Goal: Task Accomplishment & Management: Complete application form

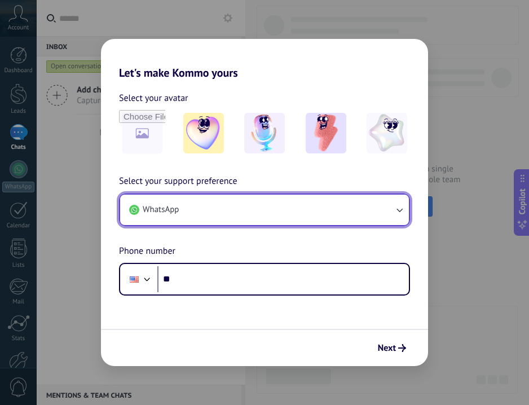
click at [253, 200] on button "WhatsApp" at bounding box center [264, 209] width 289 height 30
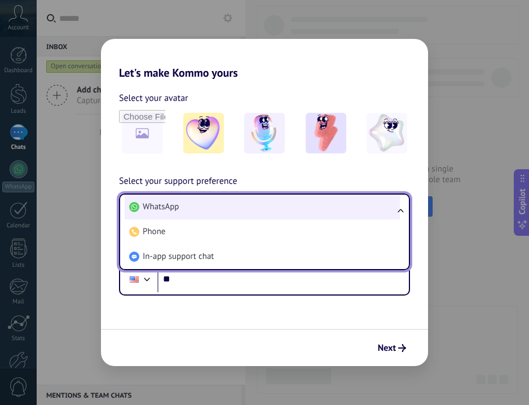
click at [194, 207] on li "WhatsApp" at bounding box center [262, 206] width 275 height 25
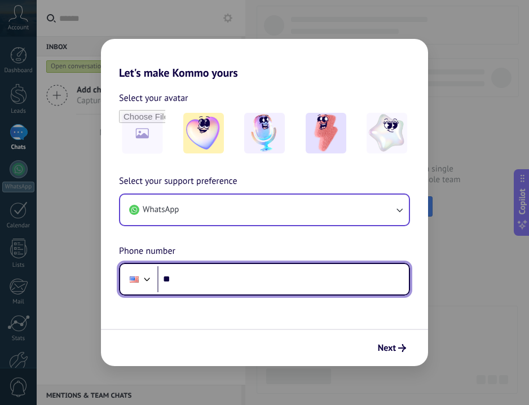
click at [194, 278] on input "**" at bounding box center [282, 279] width 251 height 26
type input "**********"
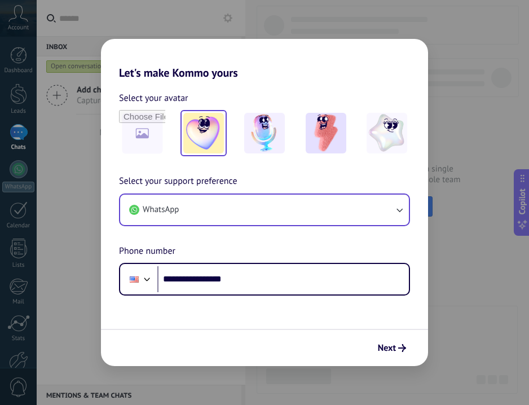
click at [206, 145] on img at bounding box center [203, 133] width 41 height 41
click at [397, 349] on span "Next" at bounding box center [392, 348] width 28 height 8
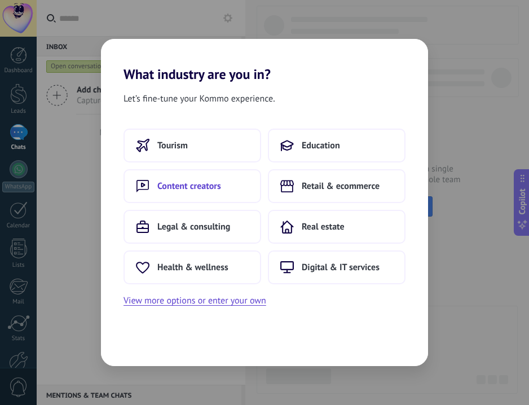
click at [192, 184] on span "Content creators" at bounding box center [189, 185] width 64 height 11
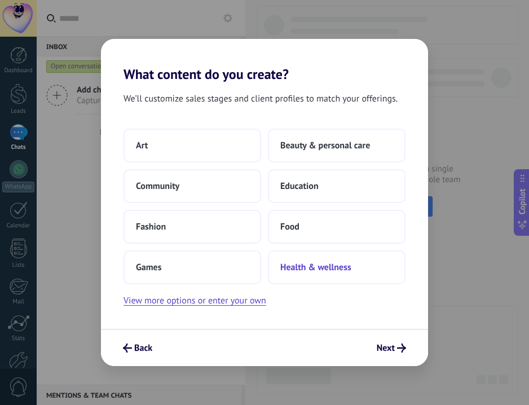
click at [303, 268] on span "Health & wellness" at bounding box center [315, 267] width 71 height 11
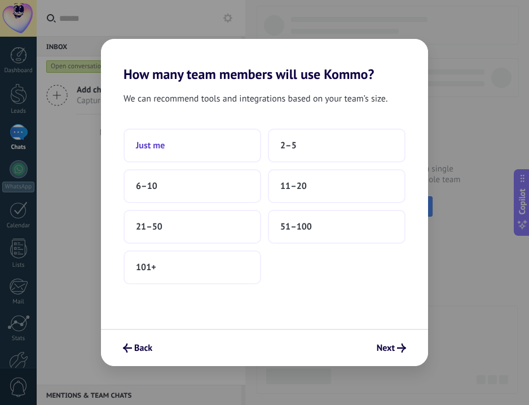
click at [146, 143] on span "Just me" at bounding box center [150, 145] width 29 height 11
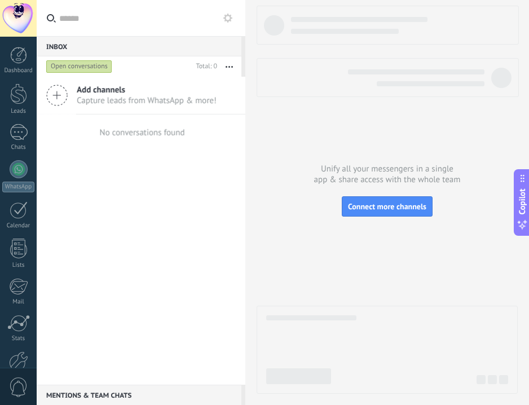
scroll to position [64, 0]
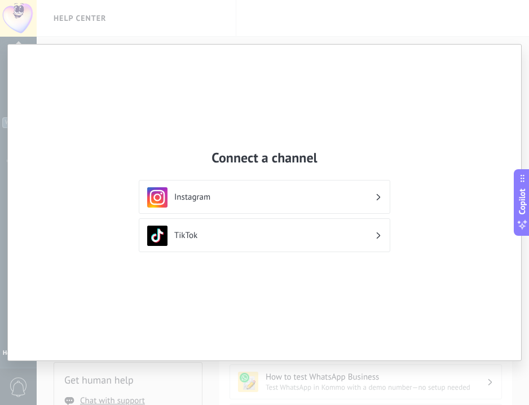
click at [207, 196] on h3 "Instagram" at bounding box center [274, 197] width 201 height 11
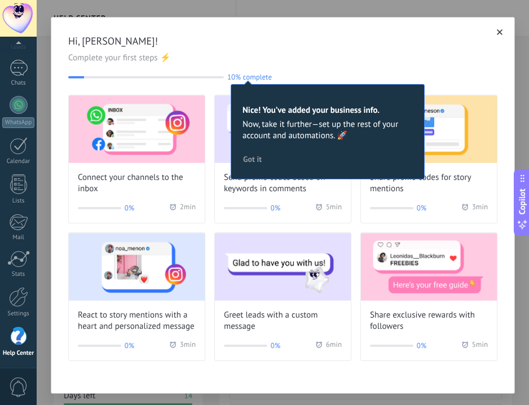
click at [250, 156] on span "Got it" at bounding box center [252, 159] width 19 height 8
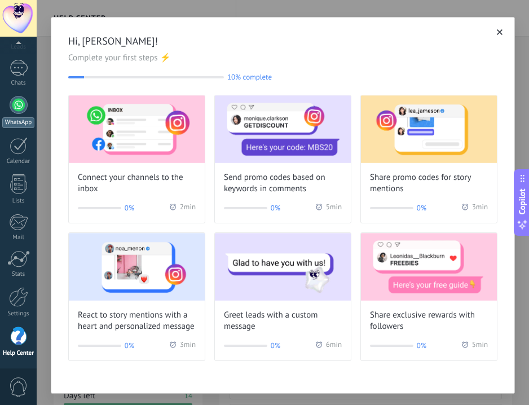
click at [20, 107] on div at bounding box center [19, 105] width 18 height 18
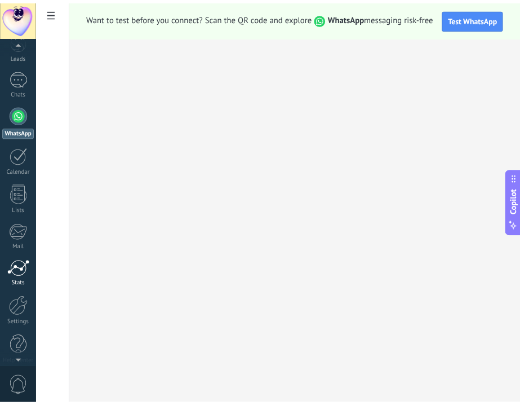
scroll to position [64, 0]
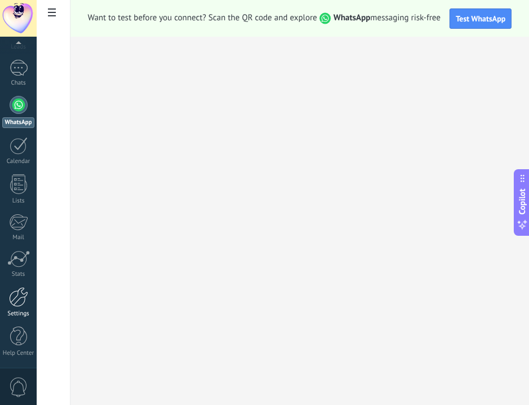
click at [16, 300] on div at bounding box center [18, 297] width 19 height 20
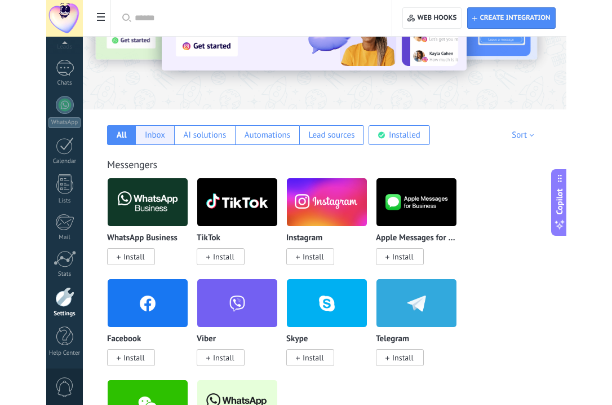
scroll to position [112, 0]
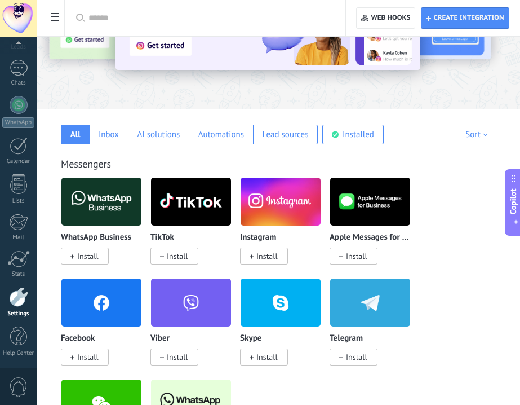
click at [354, 254] on span "Install" at bounding box center [356, 256] width 21 height 10
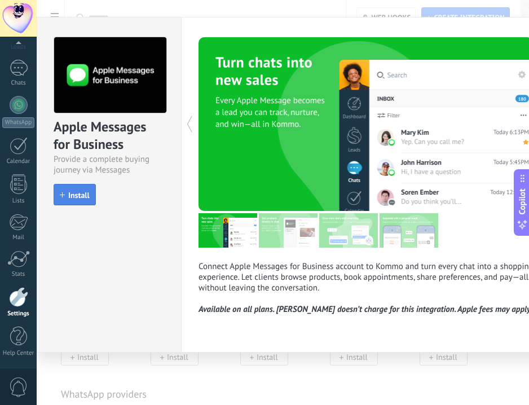
click at [74, 197] on span "Install" at bounding box center [78, 195] width 21 height 8
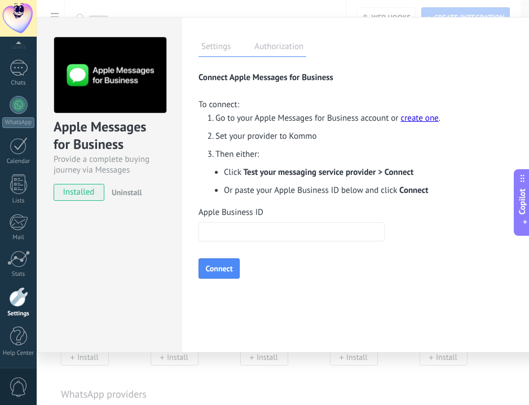
click at [417, 119] on link "create one" at bounding box center [419, 118] width 38 height 11
